Goal: Check status

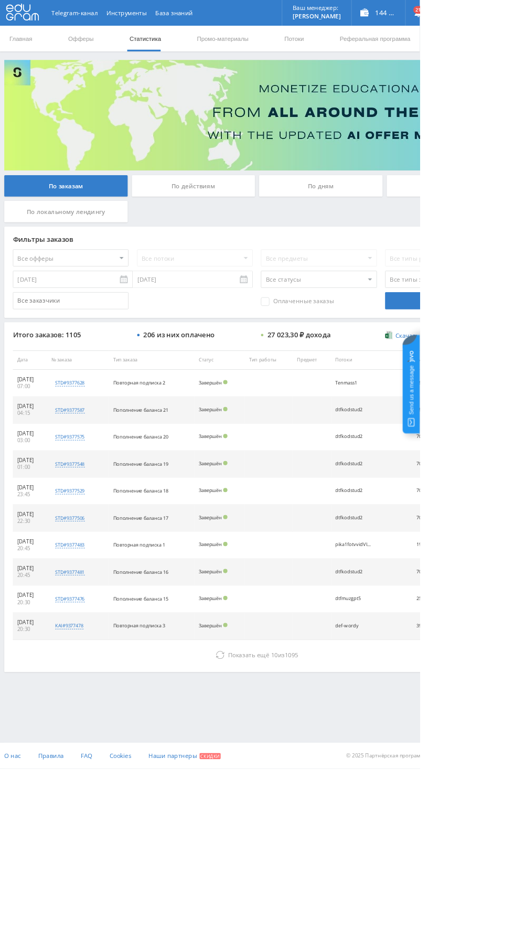
click at [352, 217] on div "По дням" at bounding box center [392, 228] width 151 height 26
click at [0, 0] on input "По дням" at bounding box center [0, 0] width 0 height 0
